Goal: Task Accomplishment & Management: Use online tool/utility

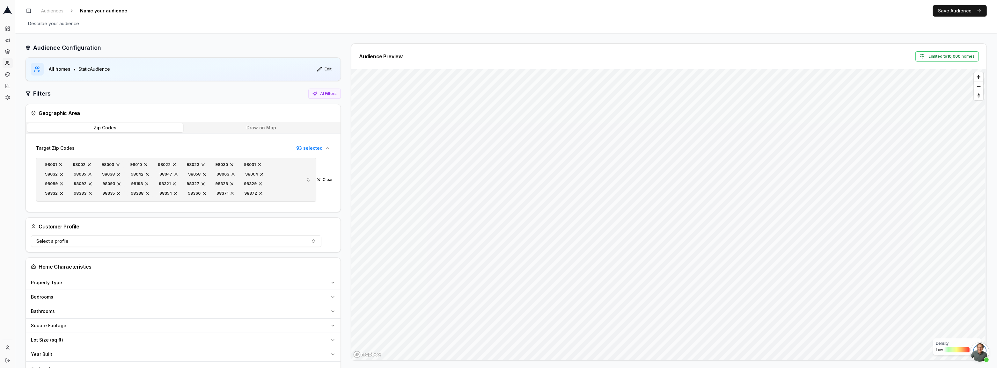
scroll to position [116, 0]
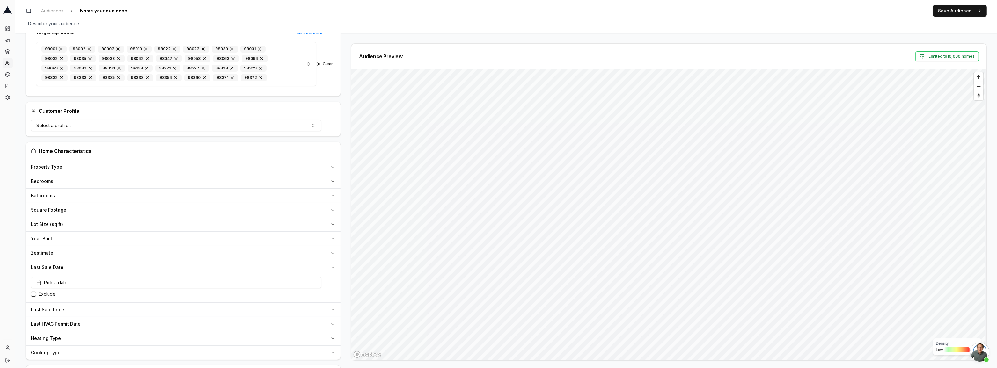
click at [144, 276] on div "Pick a date Exclude" at bounding box center [183, 289] width 315 height 28
click at [143, 279] on button "Pick a date" at bounding box center [176, 282] width 290 height 11
click at [148, 183] on button "Go to previous month" at bounding box center [146, 187] width 9 height 9
click at [148, 183] on th "Su" at bounding box center [145, 186] width 10 height 7
click at [146, 172] on button "Go to previous month" at bounding box center [146, 174] width 9 height 9
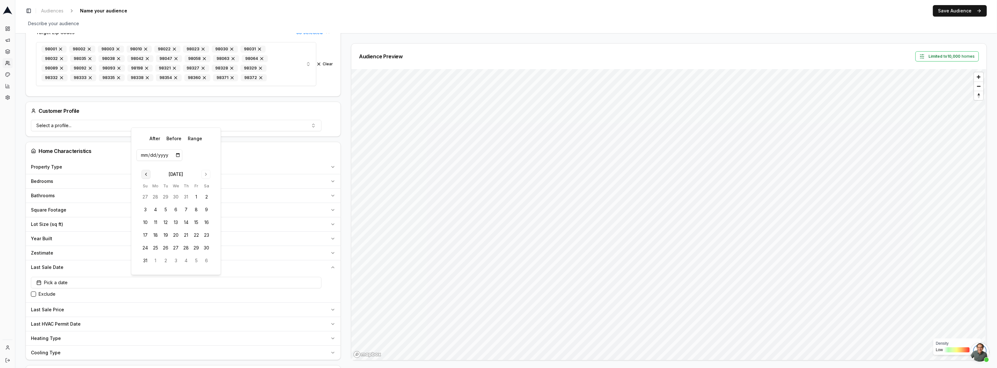
click at [146, 161] on input "date" at bounding box center [159, 155] width 46 height 11
click at [146, 172] on input "date" at bounding box center [159, 167] width 46 height 11
click at [148, 184] on button "Go to previous month" at bounding box center [146, 187] width 9 height 9
click at [148, 207] on button "1" at bounding box center [145, 210] width 10 height 10
click at [144, 211] on button "1" at bounding box center [145, 210] width 10 height 10
